Goal: Task Accomplishment & Management: Use online tool/utility

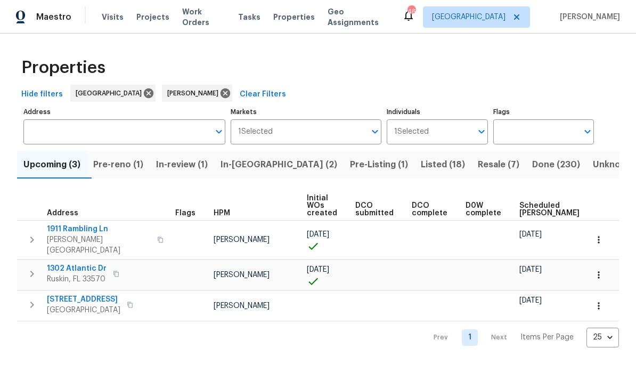
click at [249, 166] on span "In-[GEOGRAPHIC_DATA] (2)" at bounding box center [279, 164] width 117 height 15
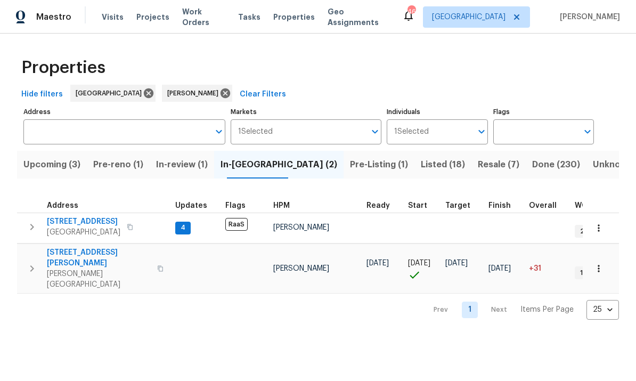
click at [109, 166] on span "Pre-reno (1)" at bounding box center [118, 164] width 50 height 15
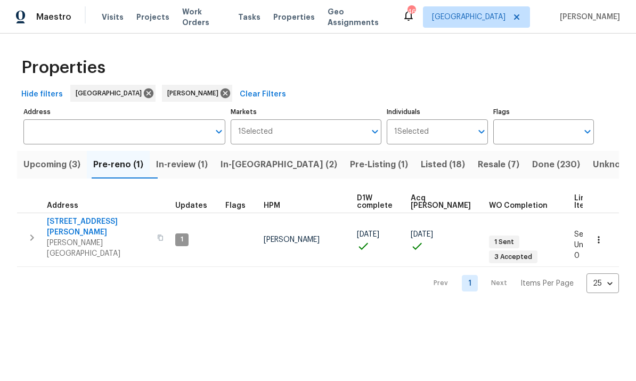
click at [77, 218] on span "[STREET_ADDRESS][PERSON_NAME]" at bounding box center [99, 226] width 104 height 21
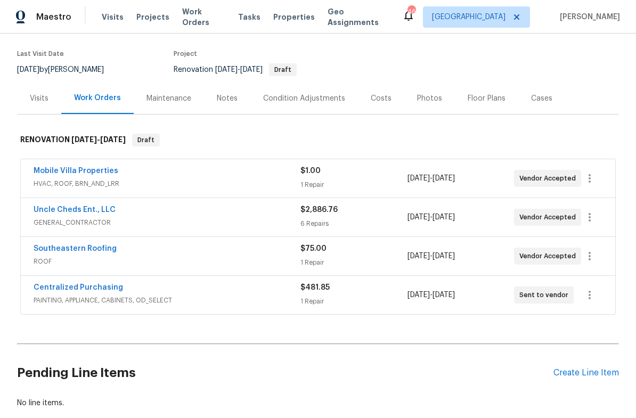
scroll to position [91, 0]
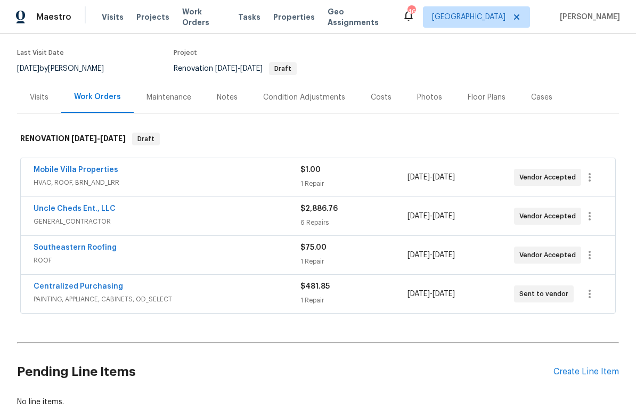
click at [53, 166] on link "Mobile Villa Properties" at bounding box center [76, 169] width 85 height 7
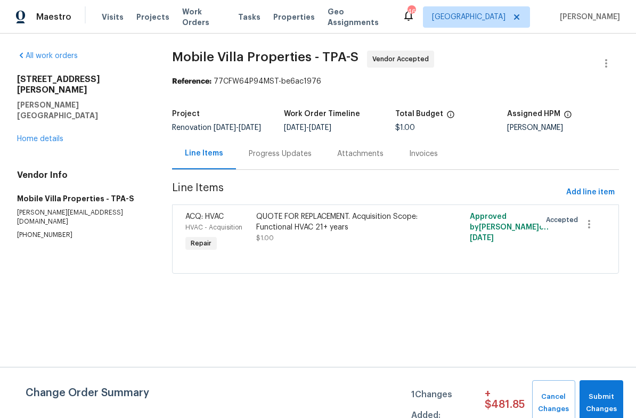
click at [38, 129] on div "All work orders [STREET_ADDRESS][PERSON_NAME] Home details Vendor Info Mobile V…" at bounding box center [81, 145] width 129 height 189
click at [41, 127] on div "All work orders [STREET_ADDRESS][PERSON_NAME] Home details Vendor Info Mobile V…" at bounding box center [81, 145] width 129 height 189
click at [44, 128] on div "All work orders [STREET_ADDRESS][PERSON_NAME] Home details Vendor Info Mobile V…" at bounding box center [81, 145] width 129 height 189
click at [193, 230] on div "HVAC - Acquisition" at bounding box center [217, 227] width 65 height 11
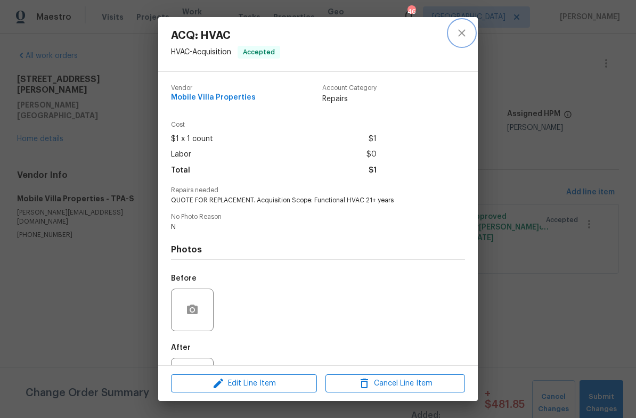
click at [460, 36] on icon "close" at bounding box center [462, 33] width 13 height 13
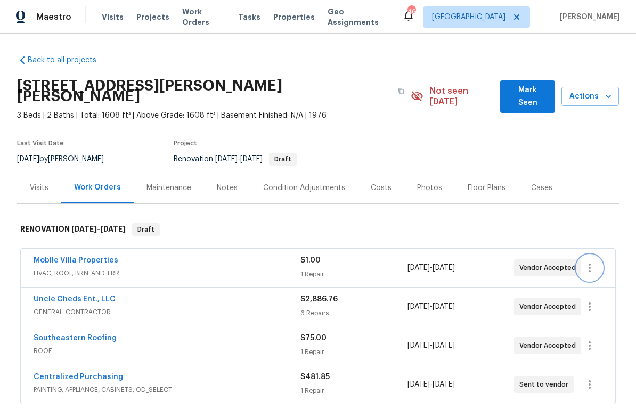
click at [585, 262] on icon "button" at bounding box center [589, 268] width 13 height 13
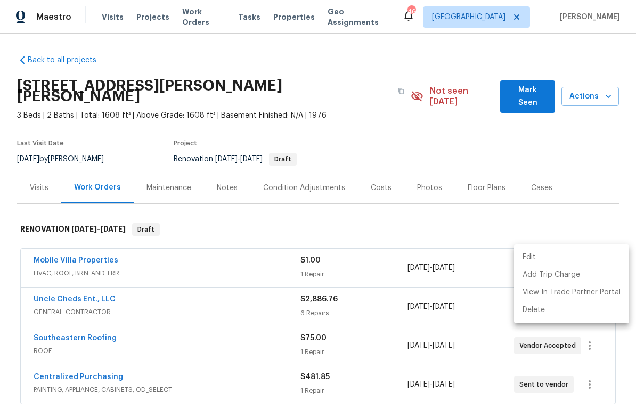
click at [582, 258] on li "Edit" at bounding box center [571, 258] width 115 height 18
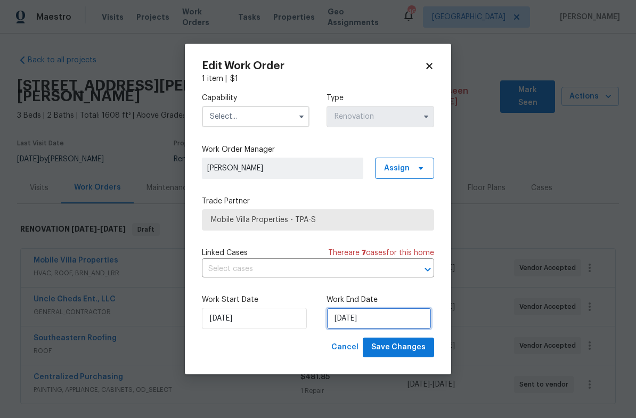
click at [402, 320] on input "[DATE]" at bounding box center [379, 318] width 105 height 21
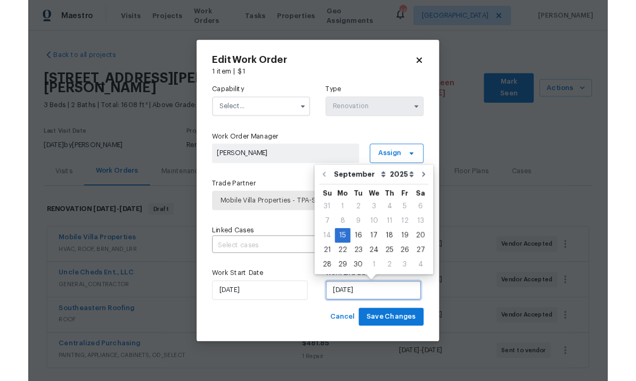
scroll to position [3, 0]
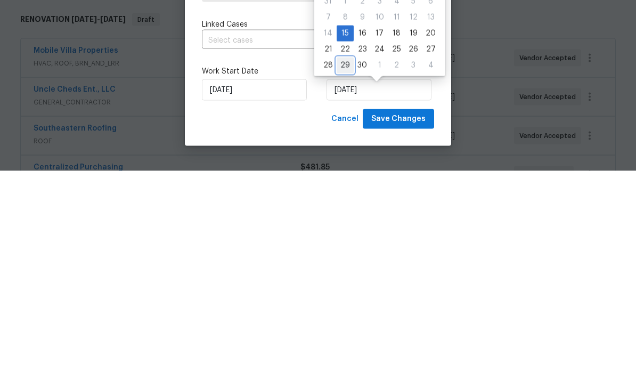
click at [341, 268] on div "29" at bounding box center [345, 275] width 17 height 15
type input "[DATE]"
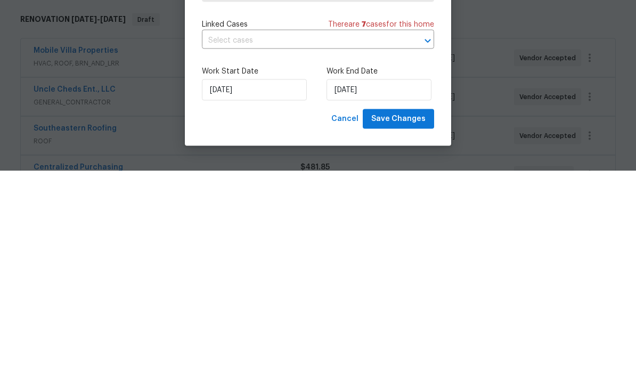
scroll to position [40, 0]
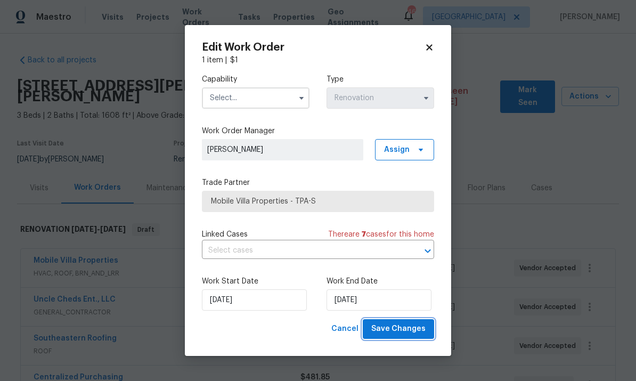
click at [408, 326] on span "Save Changes" at bounding box center [398, 328] width 54 height 13
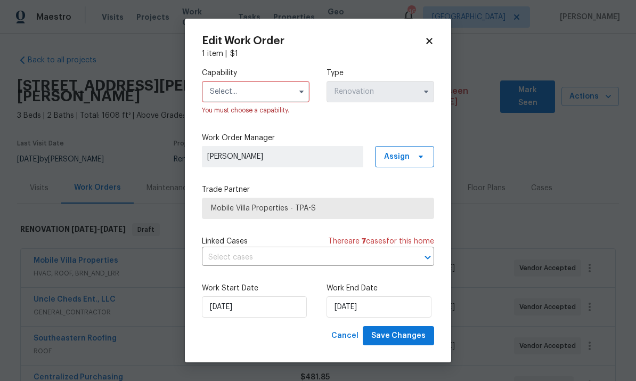
click at [270, 82] on input "text" at bounding box center [256, 91] width 108 height 21
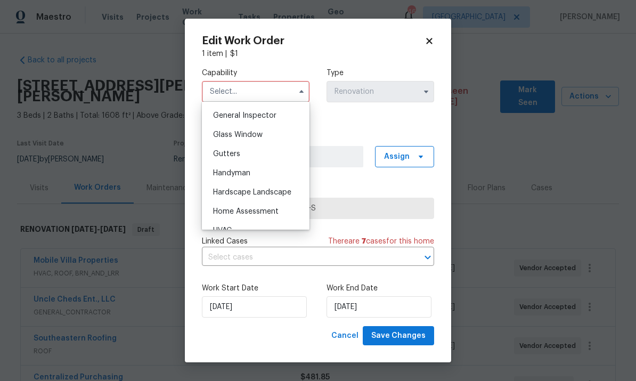
scroll to position [557, 0]
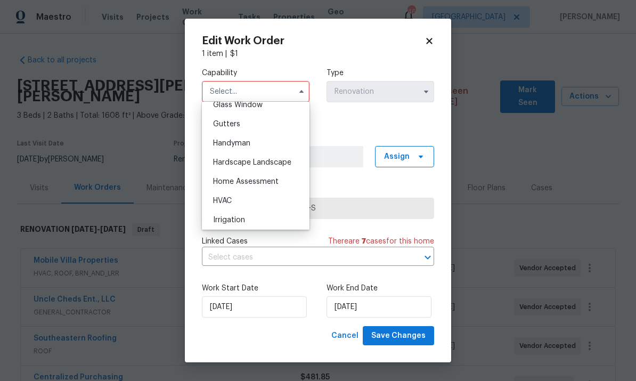
click at [245, 200] on div "HVAC" at bounding box center [256, 200] width 102 height 19
type input "HVAC"
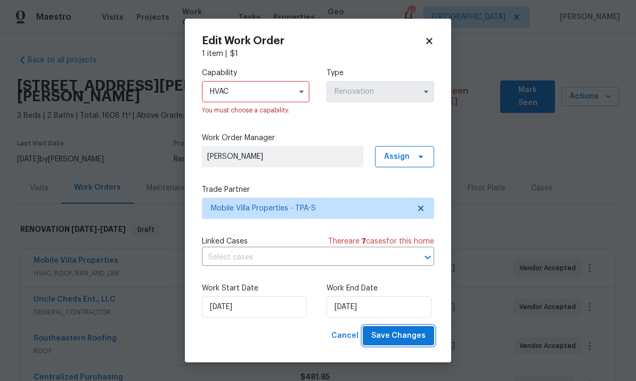
click at [405, 346] on button "Save Changes" at bounding box center [398, 336] width 71 height 20
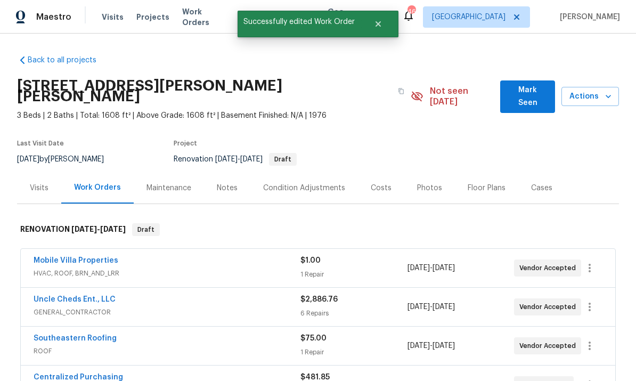
click at [52, 257] on link "Mobile Villa Properties" at bounding box center [76, 260] width 85 height 7
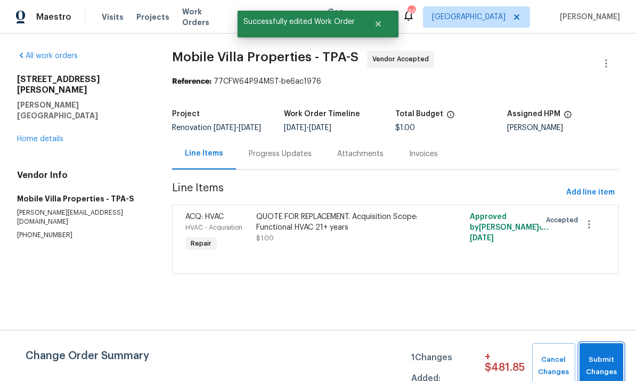
click at [588, 360] on span "Submit Changes" at bounding box center [601, 366] width 33 height 25
